Goal: Transaction & Acquisition: Purchase product/service

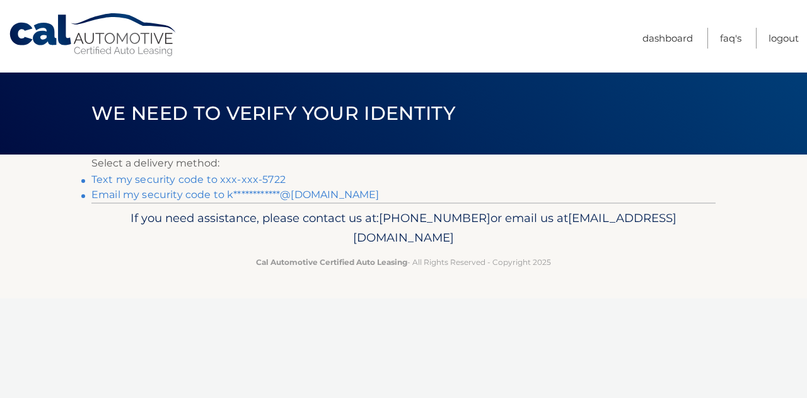
click at [233, 178] on link "Text my security code to xxx-xxx-5722" at bounding box center [188, 179] width 194 height 12
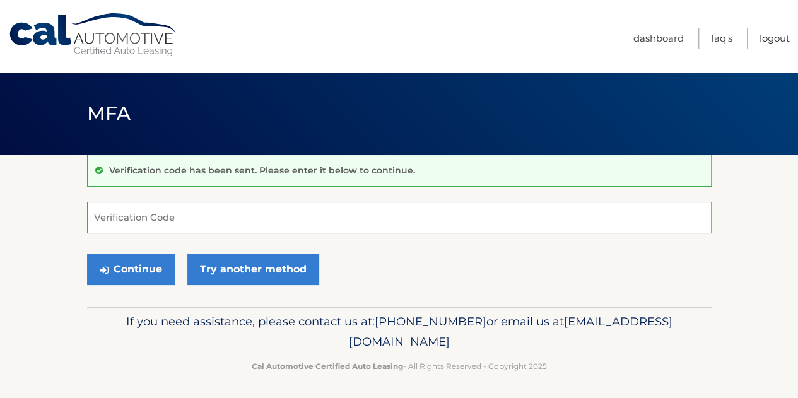
click at [218, 224] on input "Verification Code" at bounding box center [399, 218] width 624 height 32
type input "025032"
click at [87, 253] on button "Continue" at bounding box center [131, 269] width 88 height 32
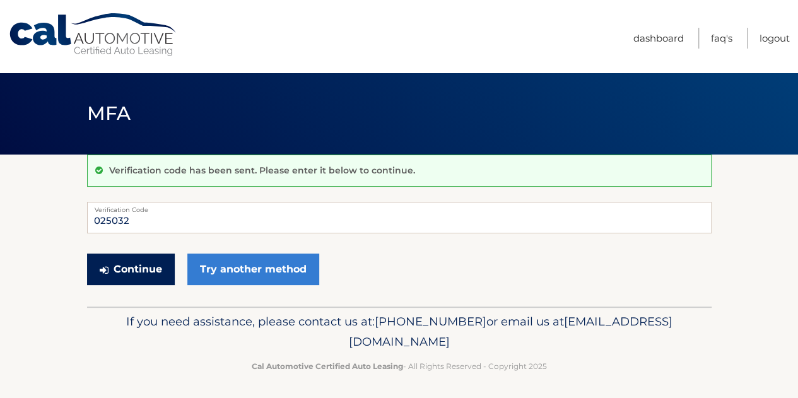
click at [142, 277] on button "Continue" at bounding box center [131, 269] width 88 height 32
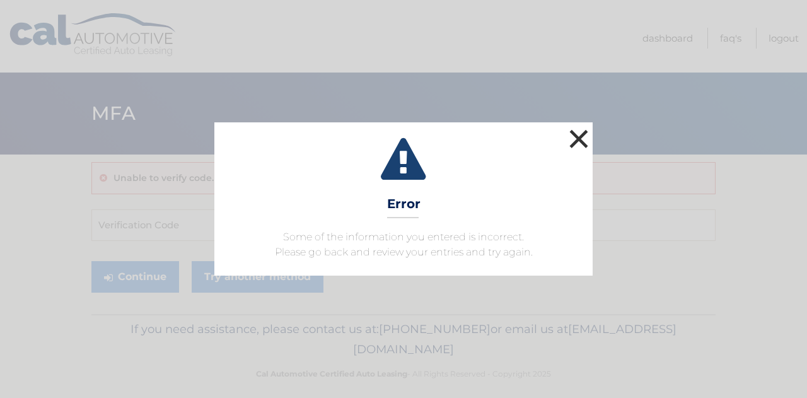
click at [578, 141] on button "×" at bounding box center [578, 138] width 25 height 25
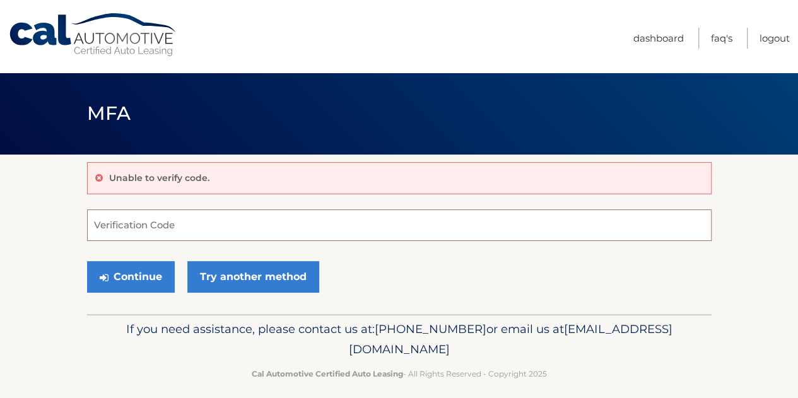
click at [200, 221] on input "Verification Code" at bounding box center [399, 225] width 624 height 32
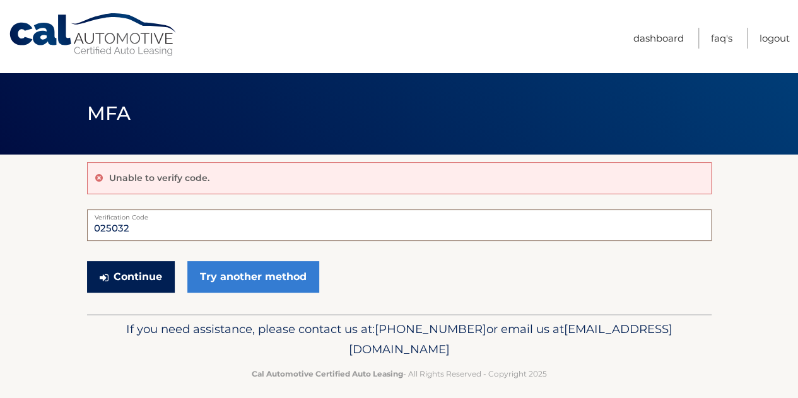
type input "025032"
click at [97, 277] on button "Continue" at bounding box center [131, 277] width 88 height 32
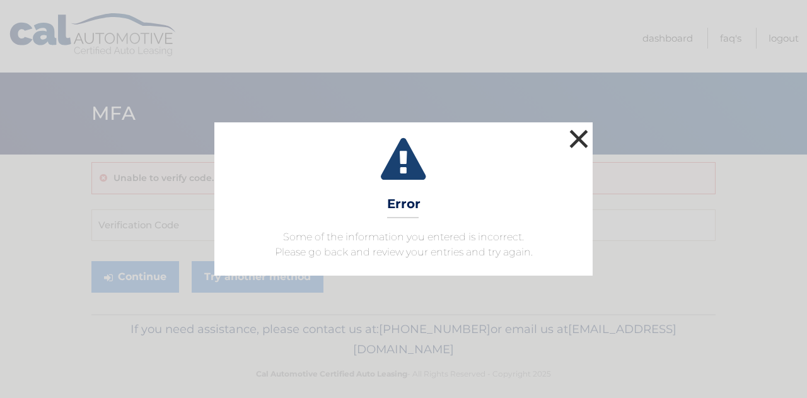
click at [578, 149] on button "×" at bounding box center [578, 138] width 25 height 25
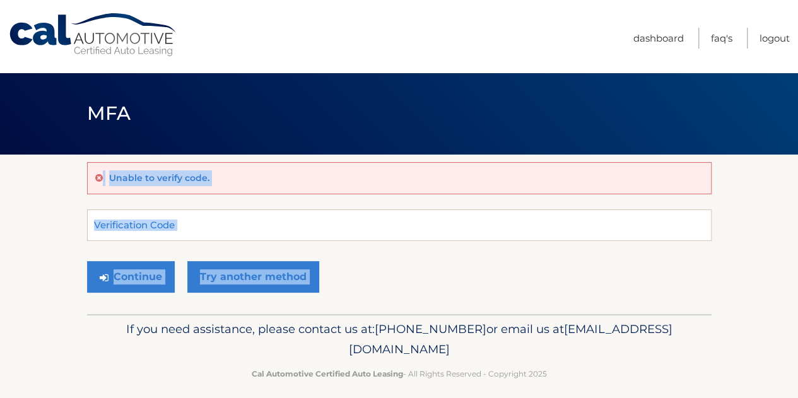
drag, startPoint x: 578, startPoint y: 149, endPoint x: 409, endPoint y: 265, distance: 205.0
click at [409, 265] on main "MFA Unable to verify code. Verification Code Continue Try another method" at bounding box center [399, 157] width 798 height 314
click at [323, 290] on div "Continue Try another method" at bounding box center [399, 277] width 624 height 43
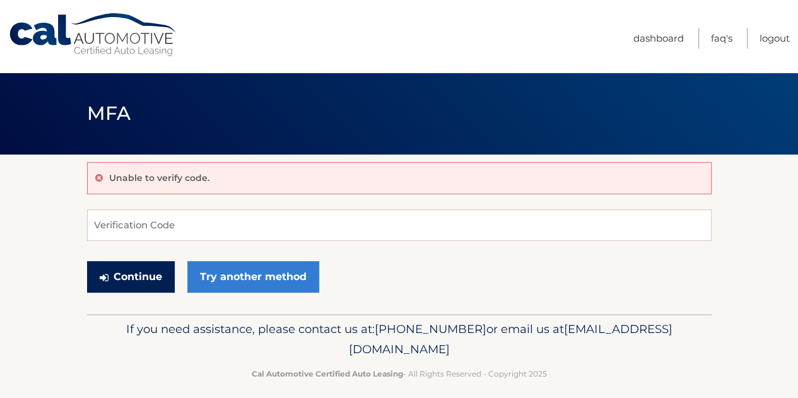
click at [122, 269] on button "Continue" at bounding box center [131, 277] width 88 height 32
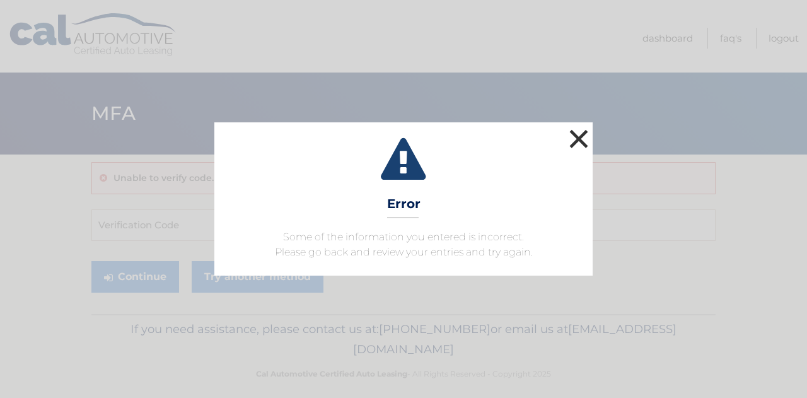
click at [580, 134] on button "×" at bounding box center [578, 138] width 25 height 25
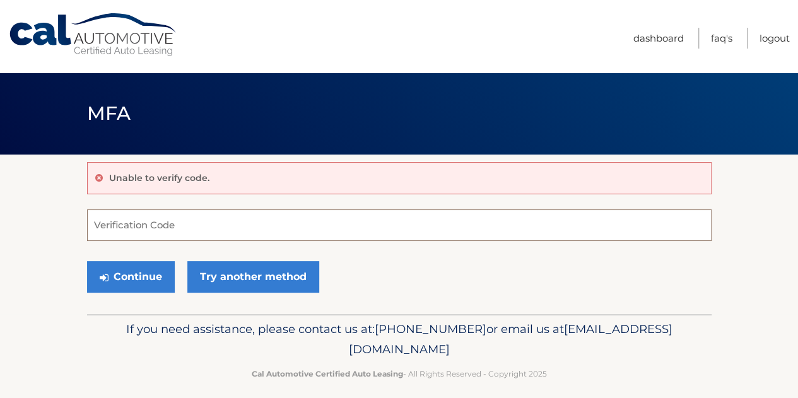
click at [134, 216] on input "Verification Code" at bounding box center [399, 225] width 624 height 32
drag, startPoint x: 134, startPoint y: 216, endPoint x: 132, endPoint y: 272, distance: 56.8
click at [134, 217] on input "Verification Code" at bounding box center [399, 225] width 624 height 32
click at [149, 298] on div "Continue Try another method" at bounding box center [399, 277] width 624 height 43
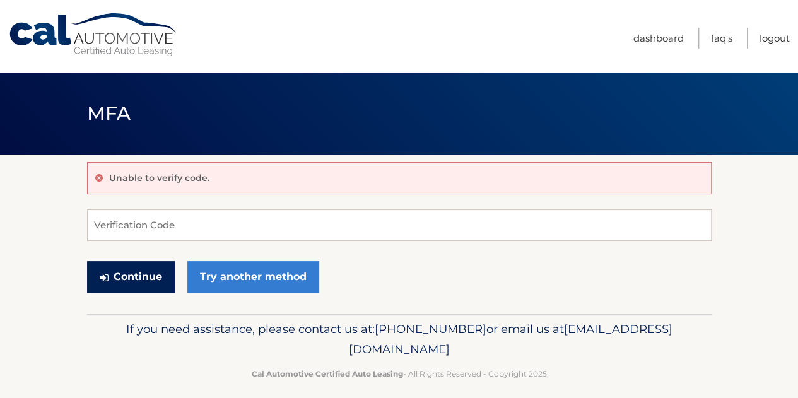
click at [132, 284] on button "Continue" at bounding box center [131, 277] width 88 height 32
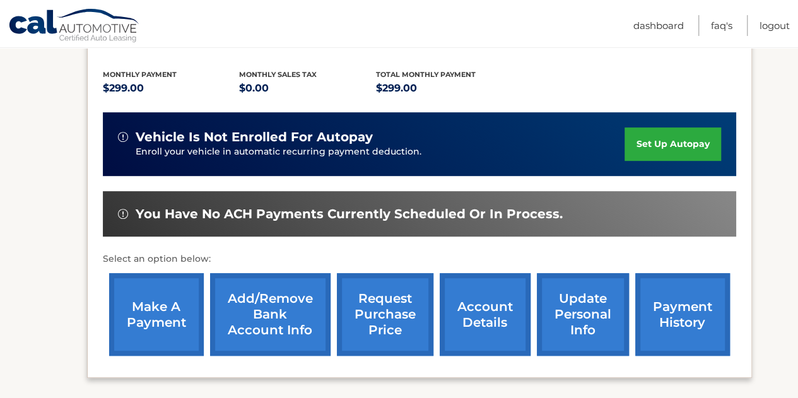
scroll to position [257, 0]
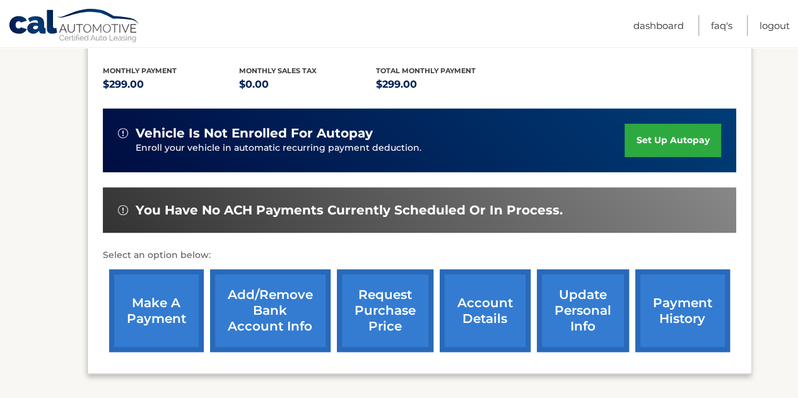
click at [148, 286] on link "make a payment" at bounding box center [156, 310] width 95 height 83
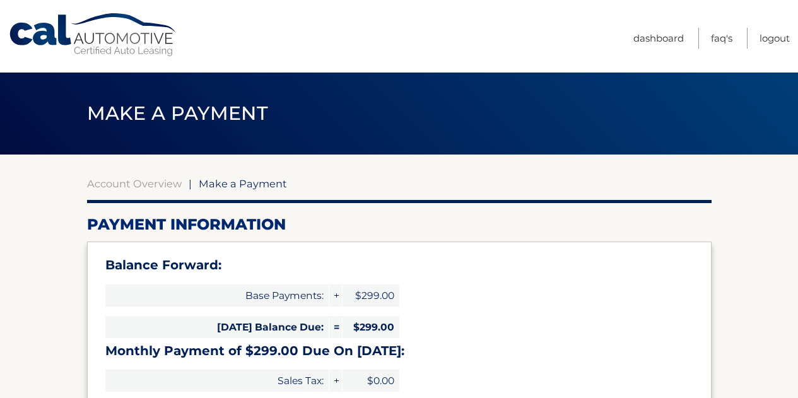
select select "NjJjMDkzZTYtMGI0Zi00Zjk5LTg0NTEtOWEyOTM5YjkwZTJk"
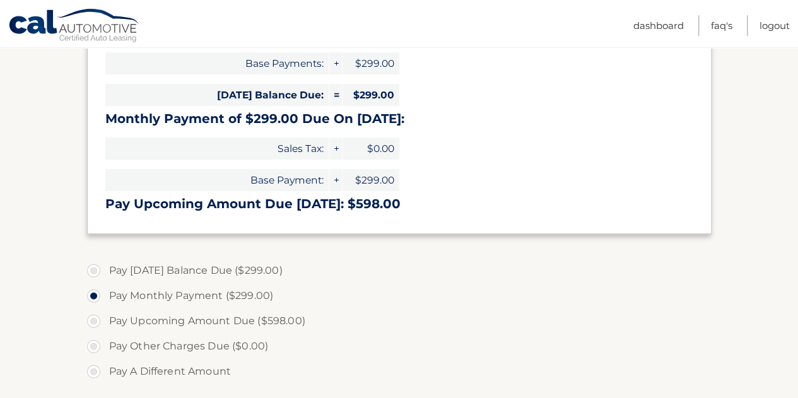
scroll to position [294, 0]
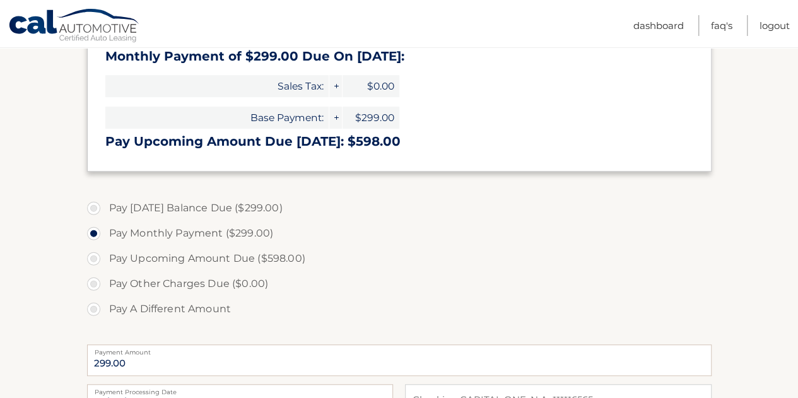
drag, startPoint x: 788, startPoint y: 135, endPoint x: 784, endPoint y: 190, distance: 55.7
click at [784, 190] on section "Account Overview | Make a Payment Payment Information Balance Forward: Base Pay…" at bounding box center [399, 212] width 798 height 704
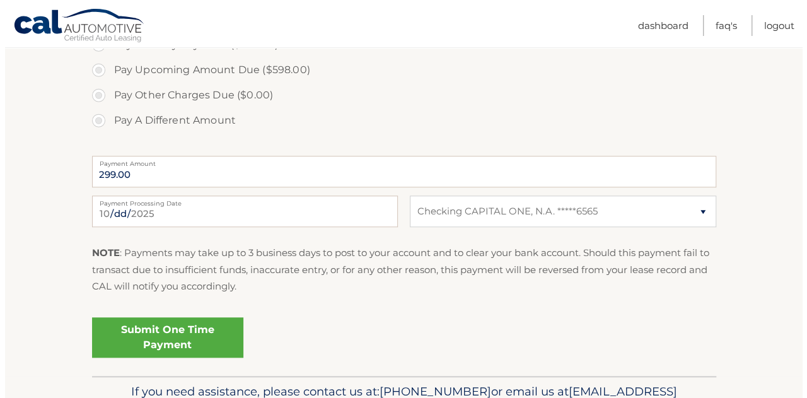
scroll to position [556, 0]
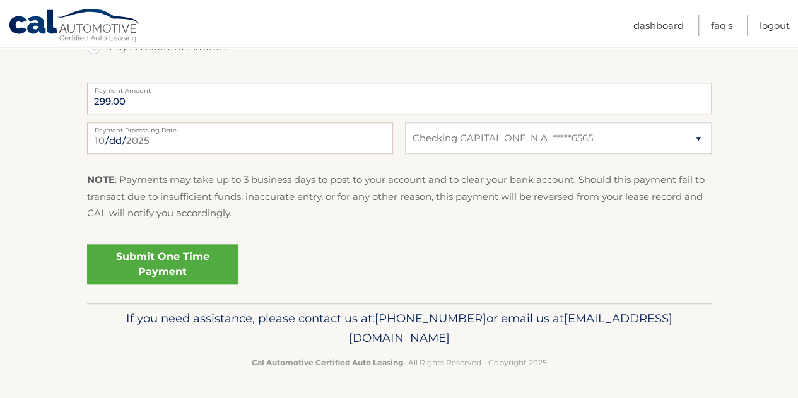
click at [174, 256] on link "Submit One Time Payment" at bounding box center [162, 264] width 151 height 40
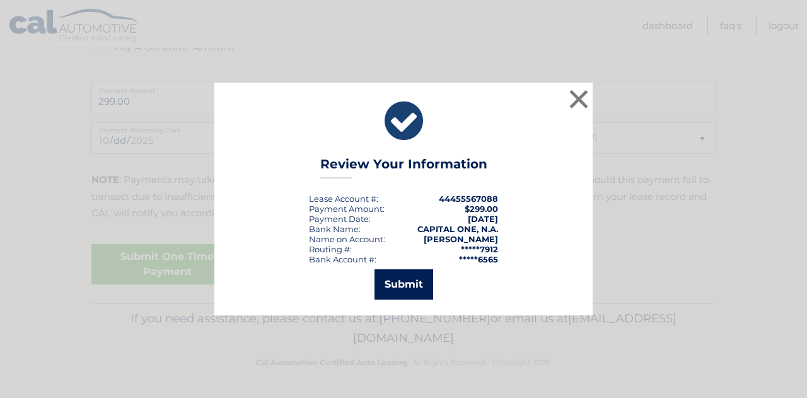
click at [403, 284] on button "Submit" at bounding box center [404, 284] width 59 height 30
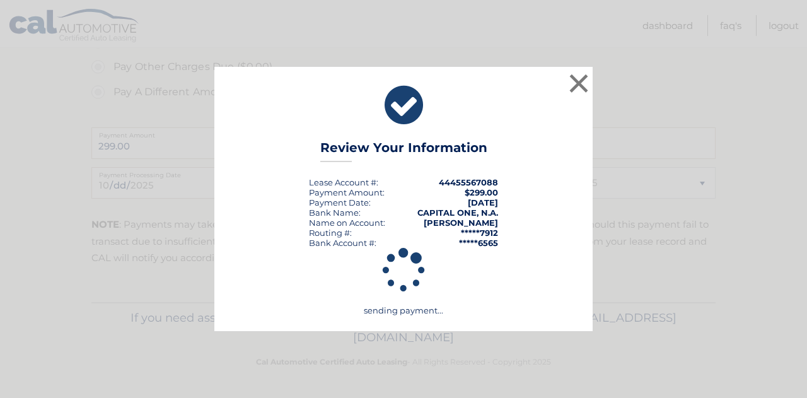
scroll to position [511, 0]
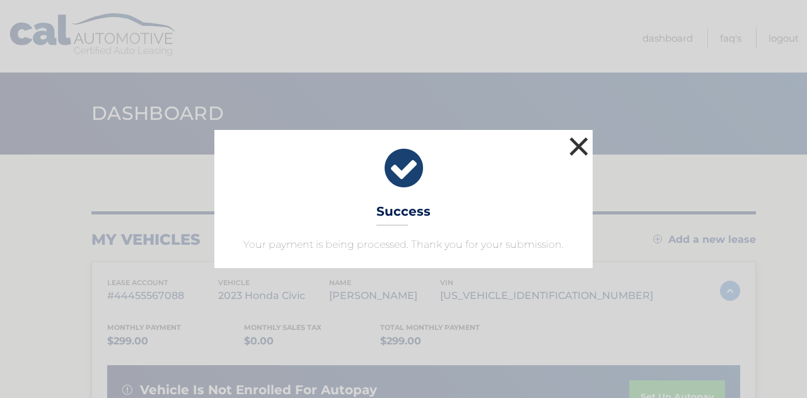
click at [579, 146] on button "×" at bounding box center [578, 146] width 25 height 25
